Goal: Transaction & Acquisition: Purchase product/service

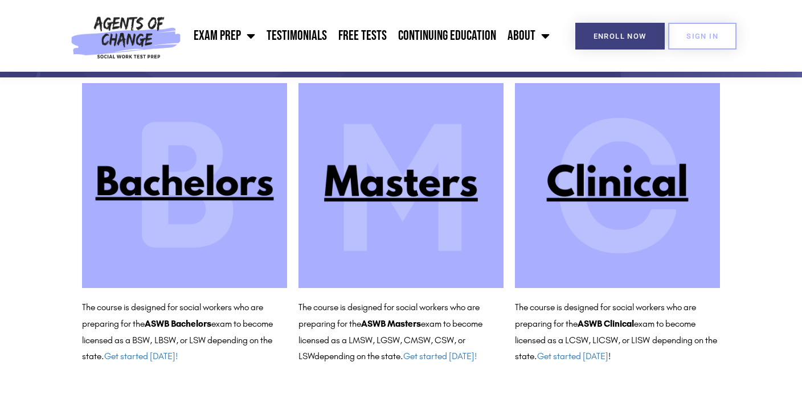
click at [580, 184] on img at bounding box center [617, 185] width 205 height 205
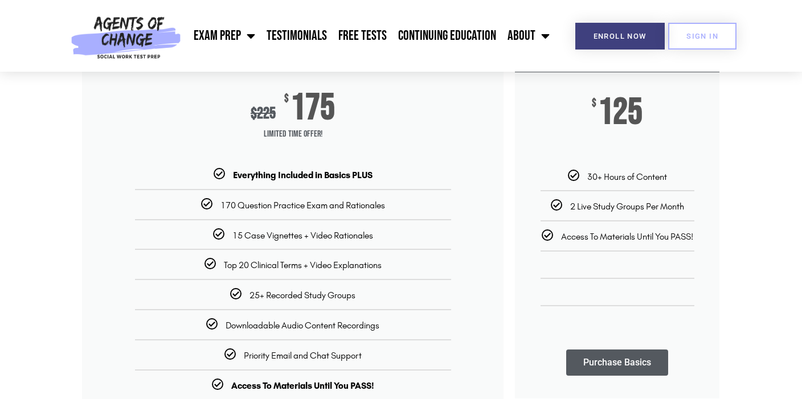
scroll to position [196, 0]
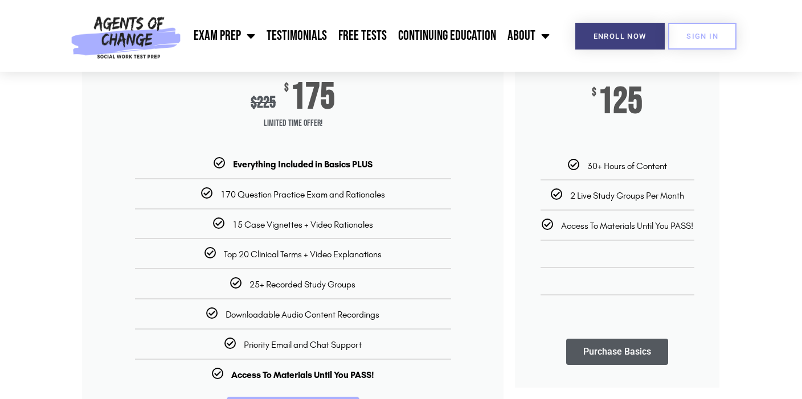
click at [629, 355] on link "Purchase Basics" at bounding box center [617, 352] width 102 height 26
